Goal: Transaction & Acquisition: Book appointment/travel/reservation

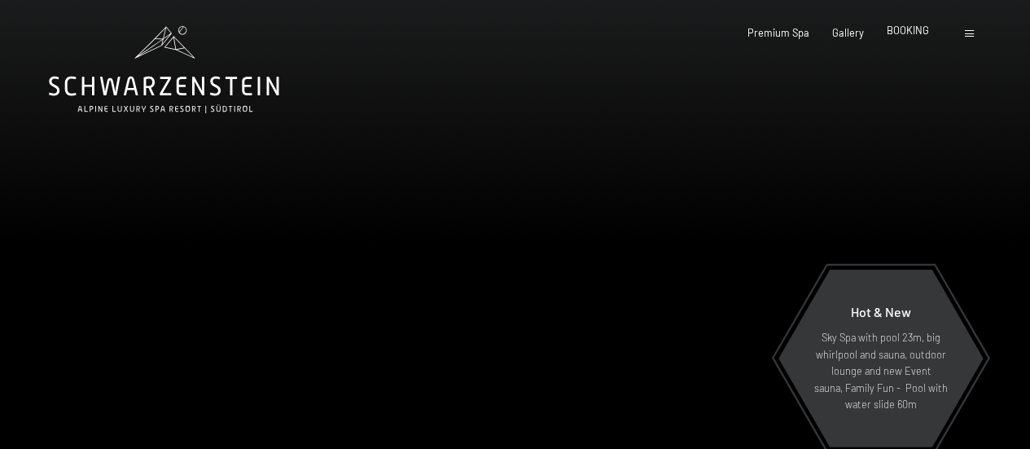
click at [907, 32] on span "BOOKING" at bounding box center [908, 30] width 42 height 13
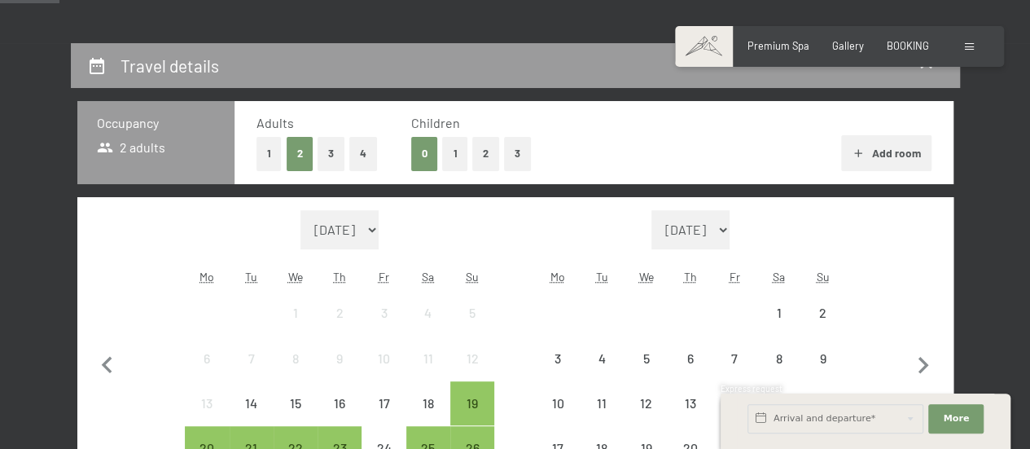
scroll to position [326, 0]
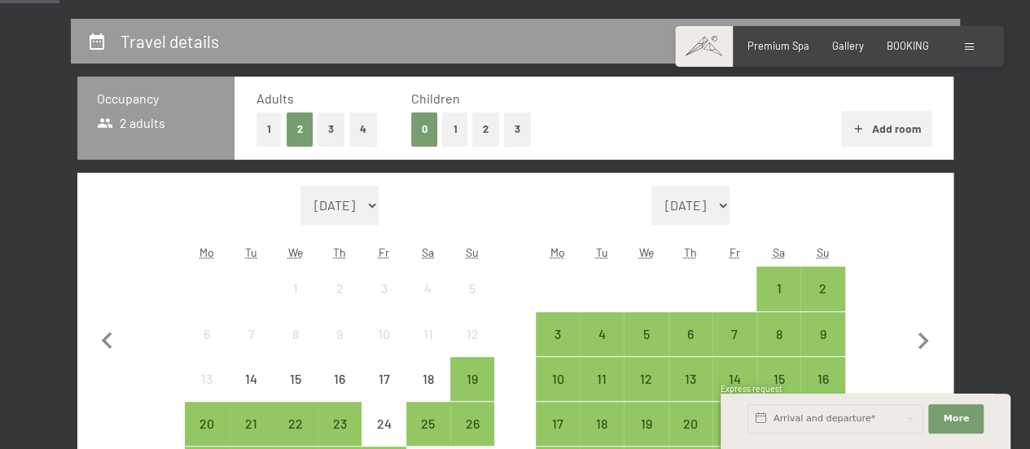
click at [519, 133] on button "3" at bounding box center [517, 128] width 27 height 33
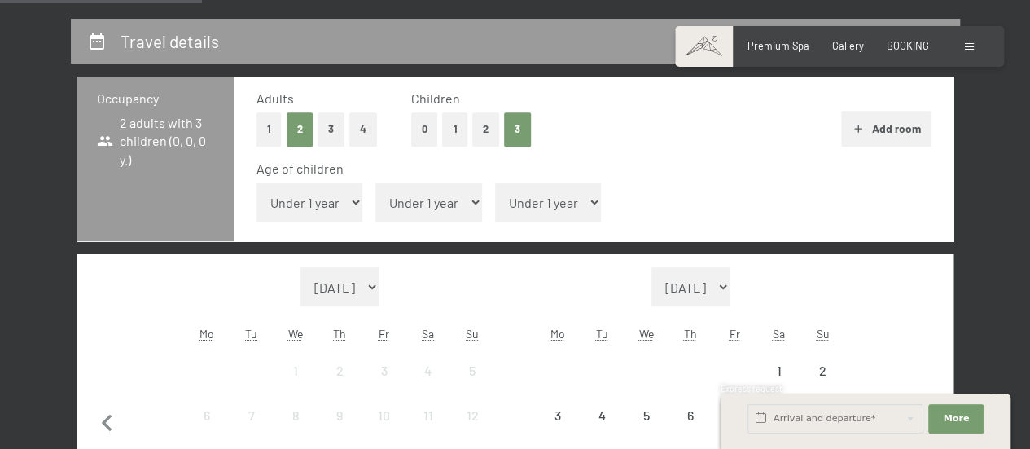
scroll to position [489, 0]
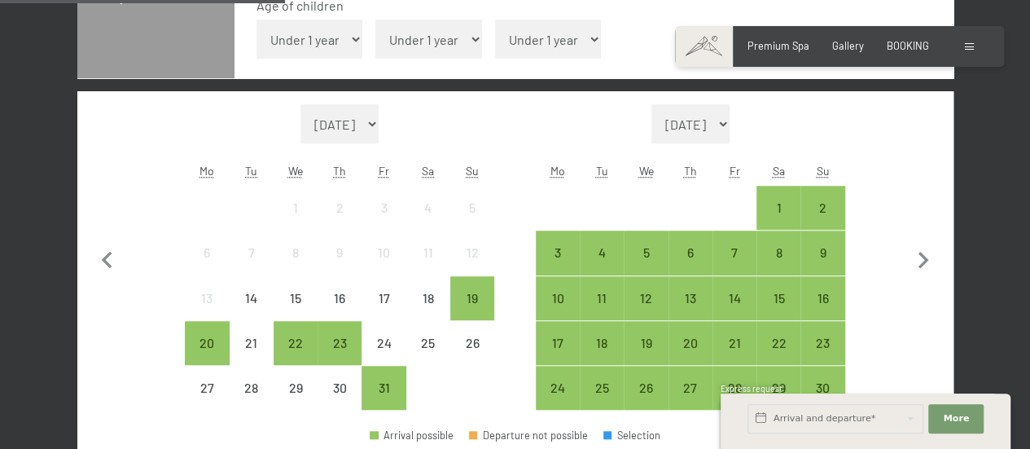
click at [332, 51] on select "Under 1 year 1 year 2 years 3 years 4 years 5 years 6 years 7 years 8 years 9 y…" at bounding box center [310, 39] width 107 height 39
select select "8"
click at [257, 20] on select "Under 1 year 1 year 2 years 3 years 4 years 5 years 6 years 7 years 8 years 9 y…" at bounding box center [310, 39] width 107 height 39
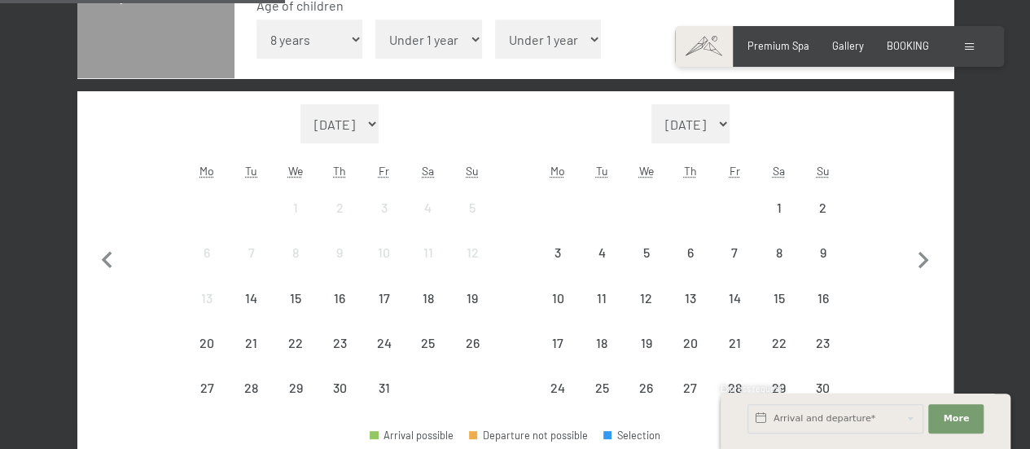
click at [409, 50] on select "Under 1 year 1 year 2 years 3 years 4 years 5 years 6 years 7 years 8 years 9 y…" at bounding box center [429, 39] width 107 height 39
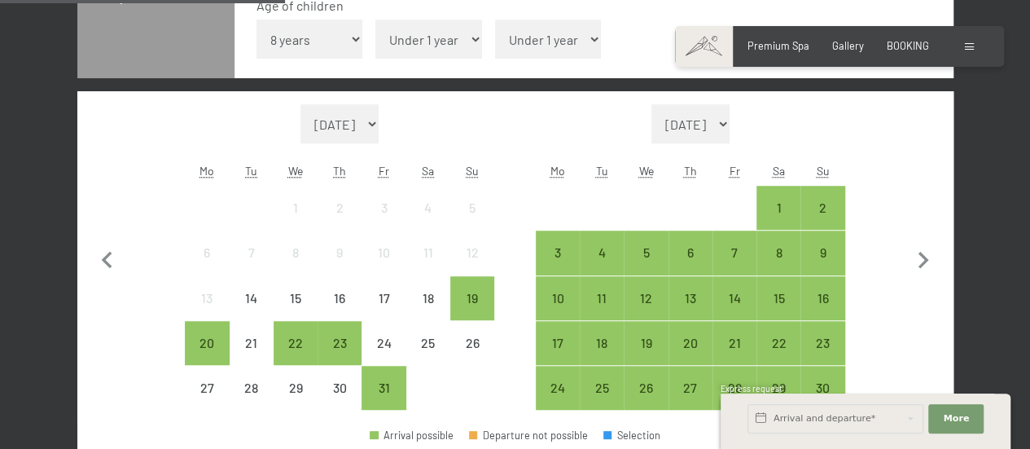
select select "9"
click at [376, 20] on select "Under 1 year 1 year 2 years 3 years 4 years 5 years 6 years 7 years 8 years 9 y…" at bounding box center [429, 39] width 107 height 39
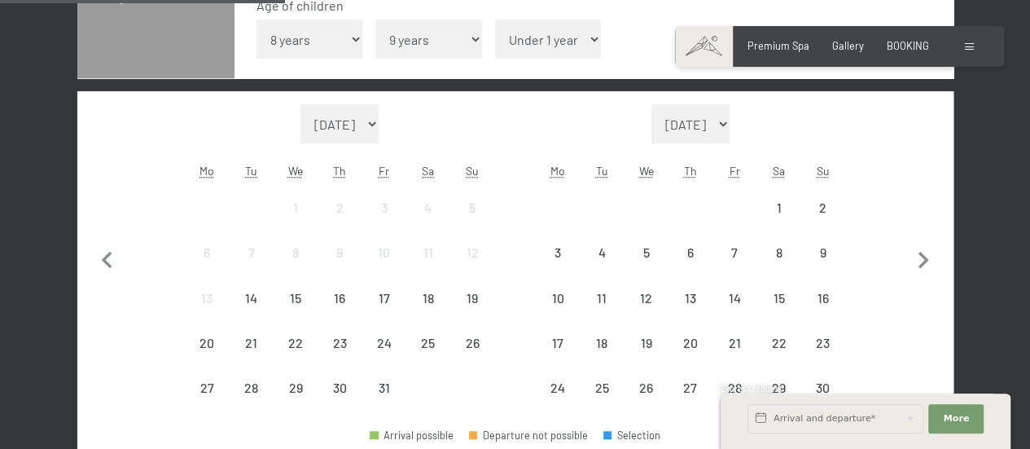
click at [518, 38] on select "Under 1 year 1 year 2 years 3 years 4 years 5 years 6 years 7 years 8 years 9 y…" at bounding box center [548, 39] width 107 height 39
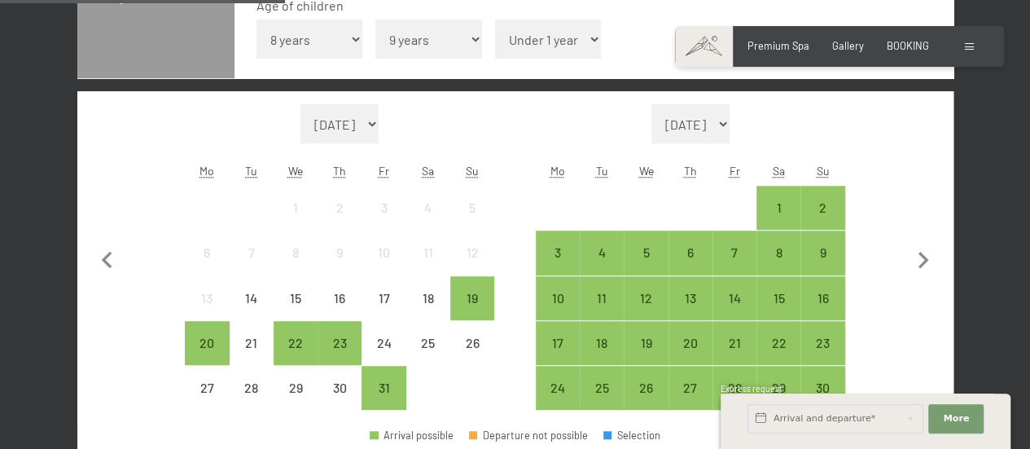
select select "3"
click at [495, 20] on select "Under 1 year 1 year 2 years 3 years 4 years 5 years 6 years 7 years 8 years 9 y…" at bounding box center [548, 39] width 107 height 39
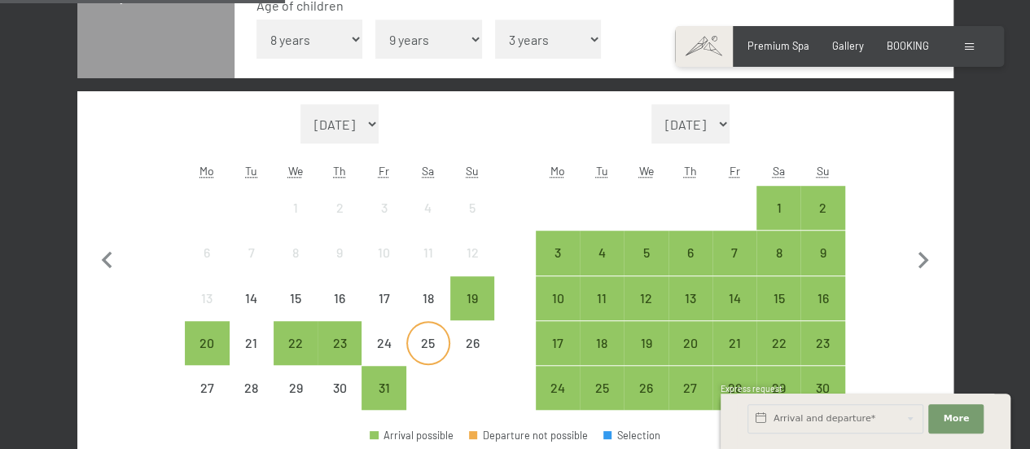
click at [435, 345] on div "25" at bounding box center [428, 356] width 41 height 41
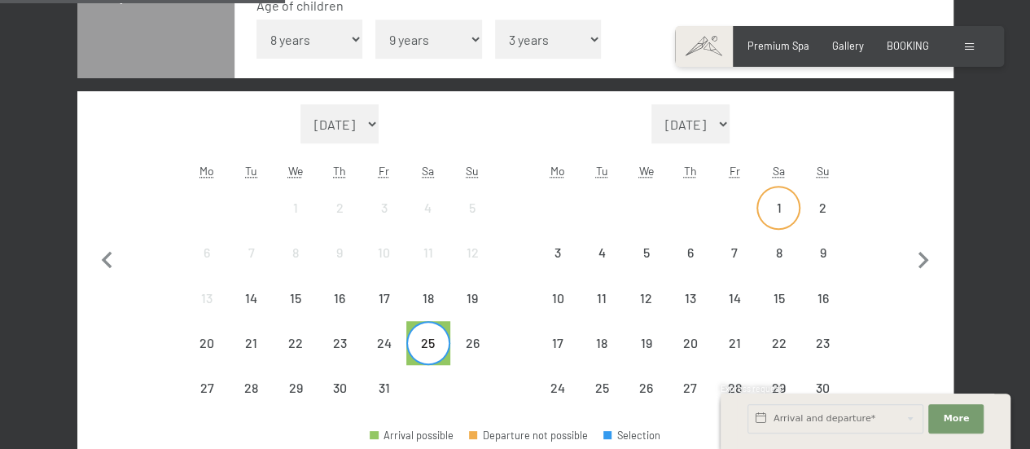
click at [787, 216] on div "1" at bounding box center [778, 221] width 41 height 41
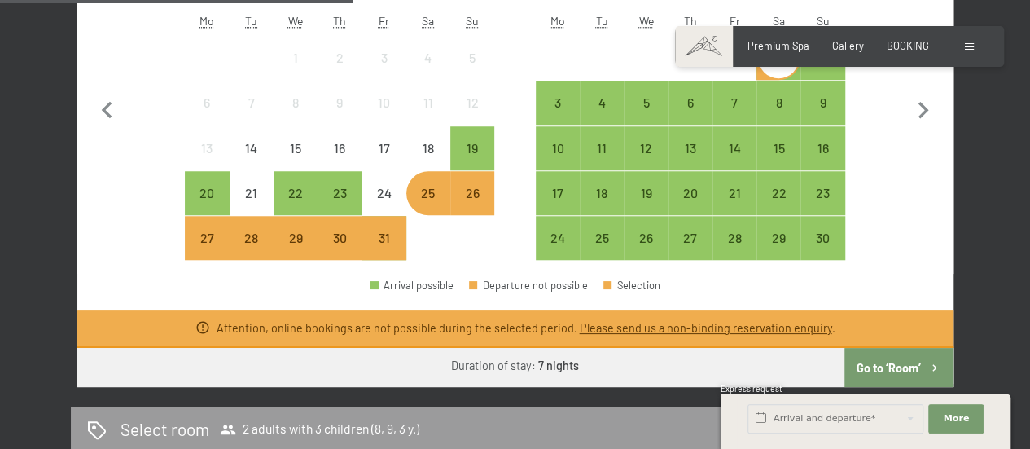
scroll to position [652, 0]
